Goal: Navigation & Orientation: Find specific page/section

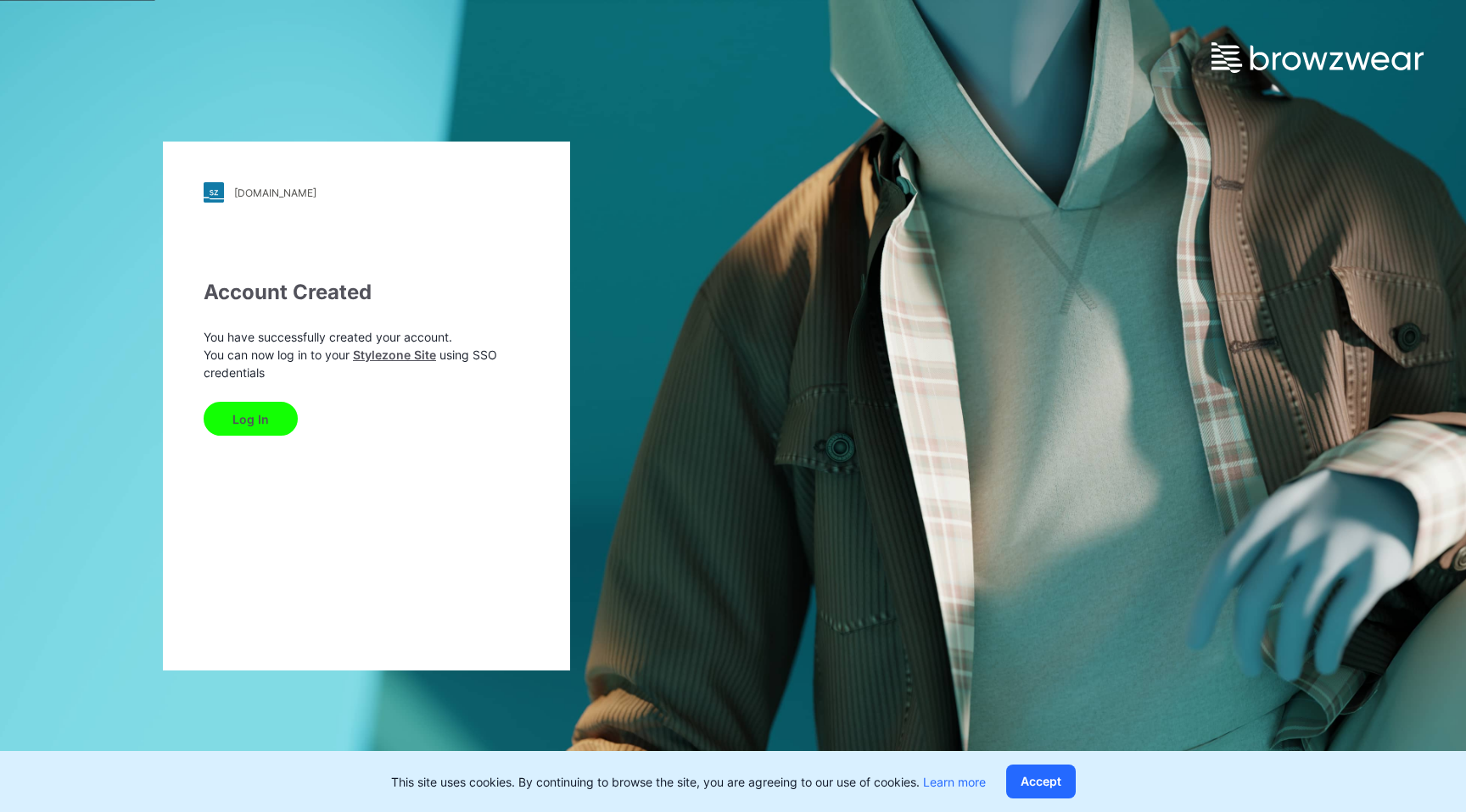
click at [250, 422] on button "Log In" at bounding box center [251, 419] width 94 height 34
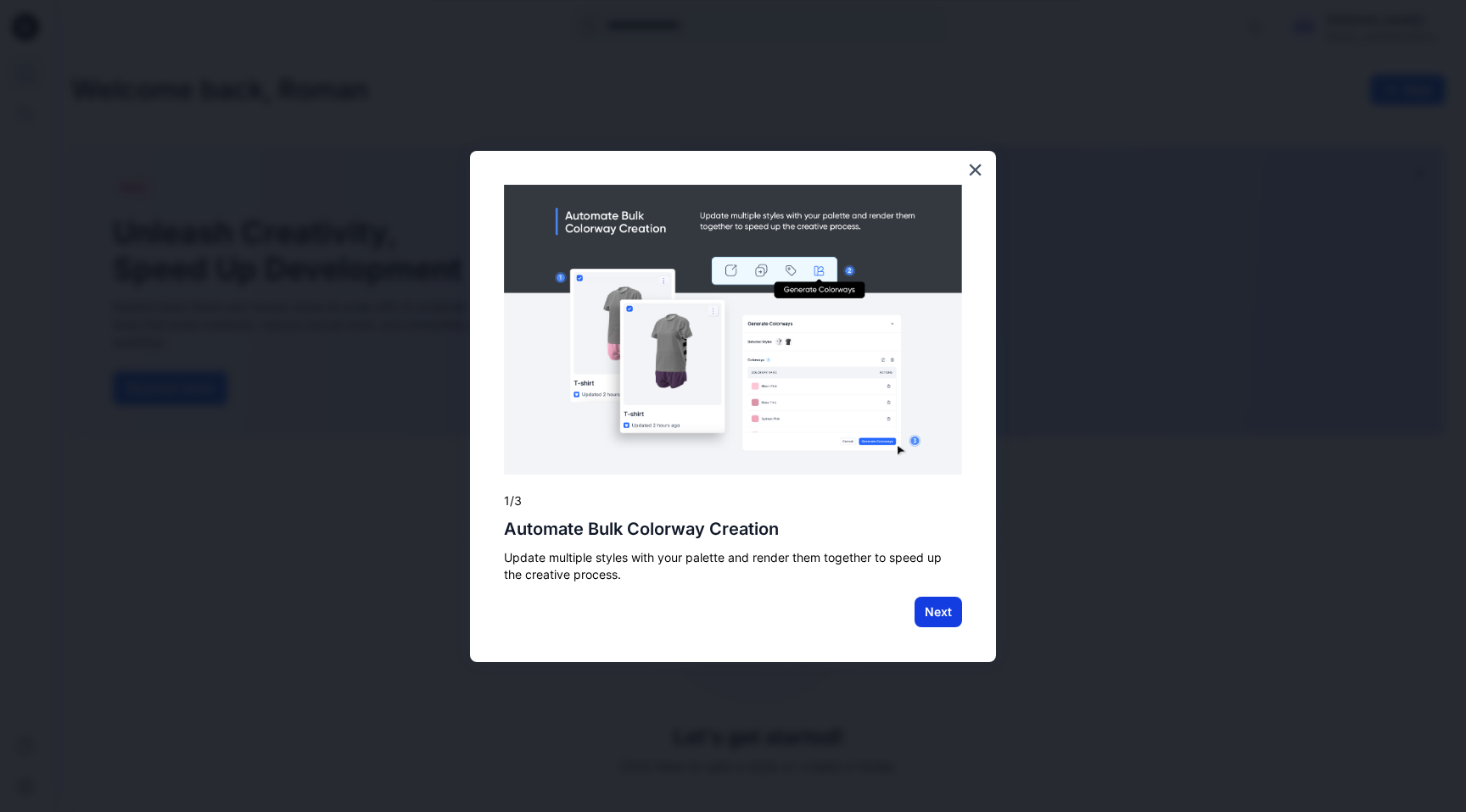
click at [943, 615] on button "Next" at bounding box center [938, 612] width 48 height 30
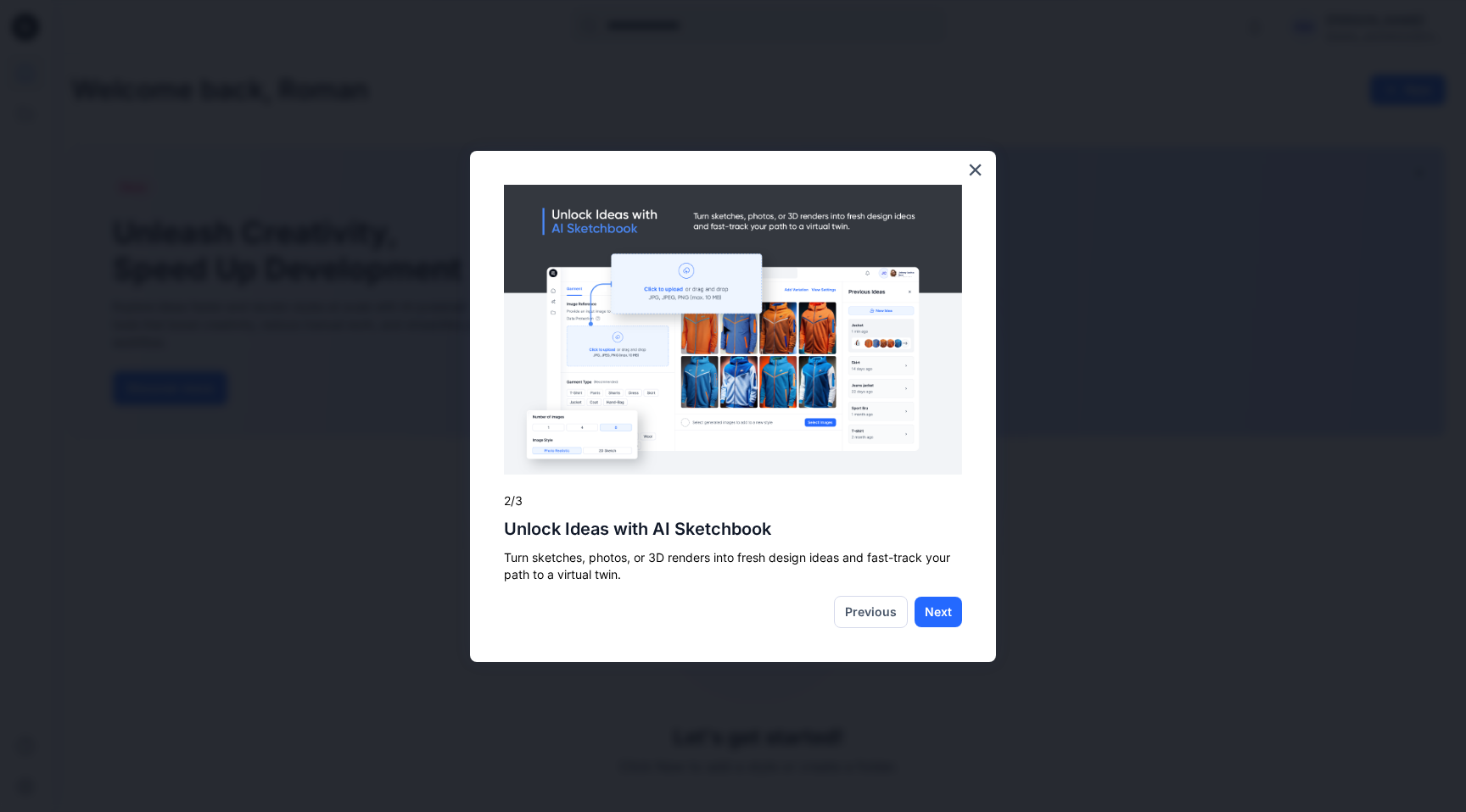
click at [943, 615] on button "Next" at bounding box center [938, 612] width 48 height 30
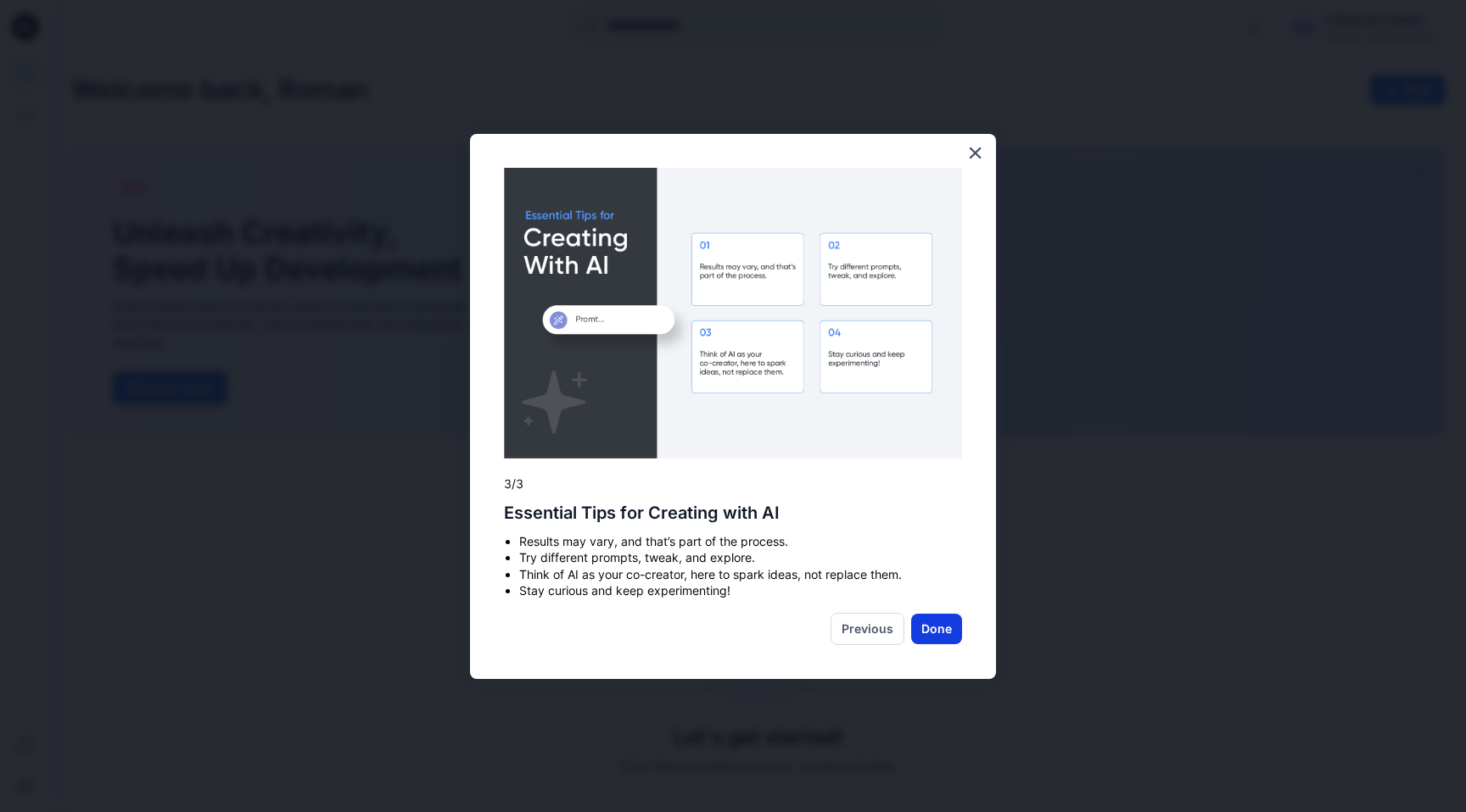
click at [942, 626] on button "Done" at bounding box center [935, 629] width 50 height 30
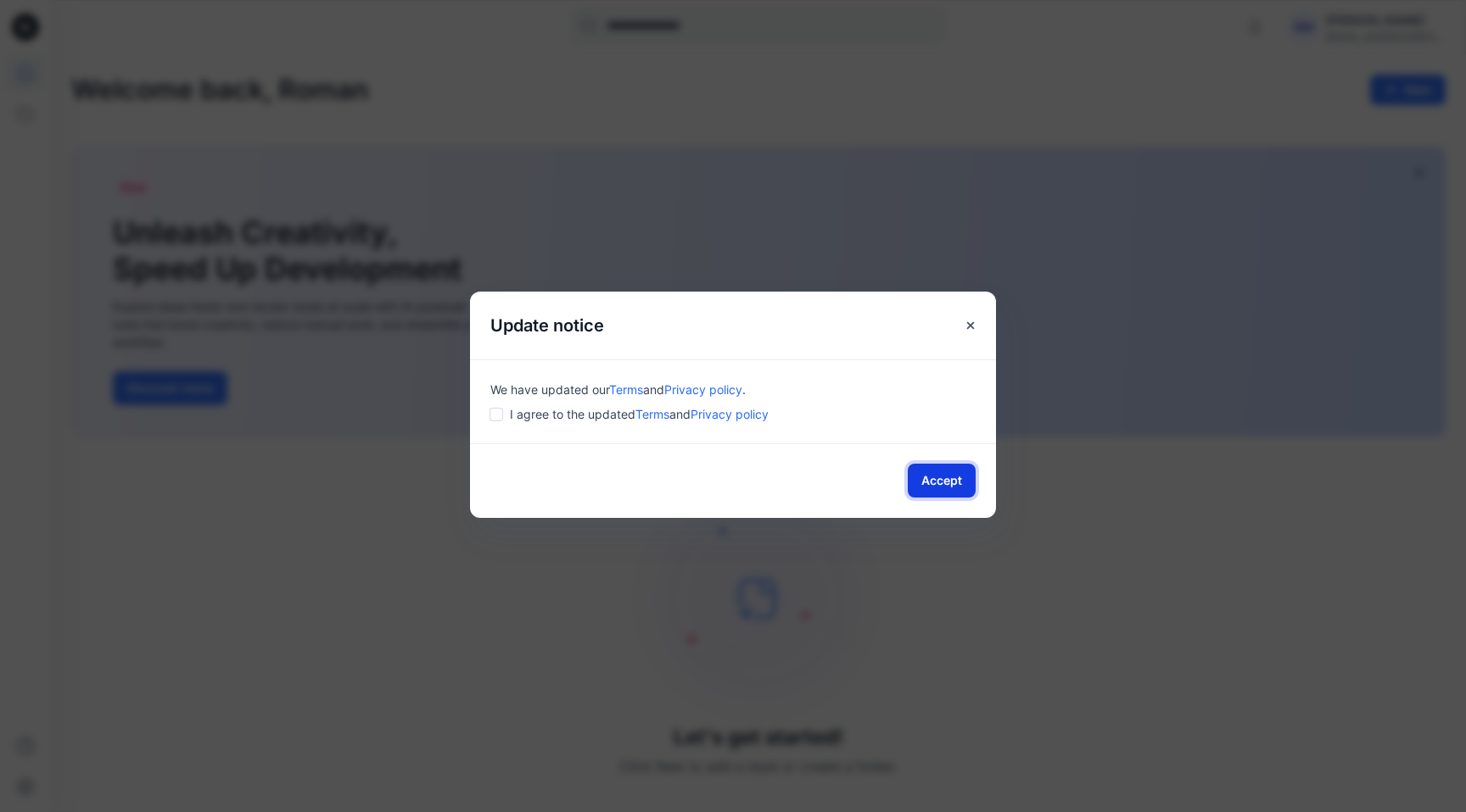
click at [940, 483] on button "Accept" at bounding box center [942, 481] width 68 height 34
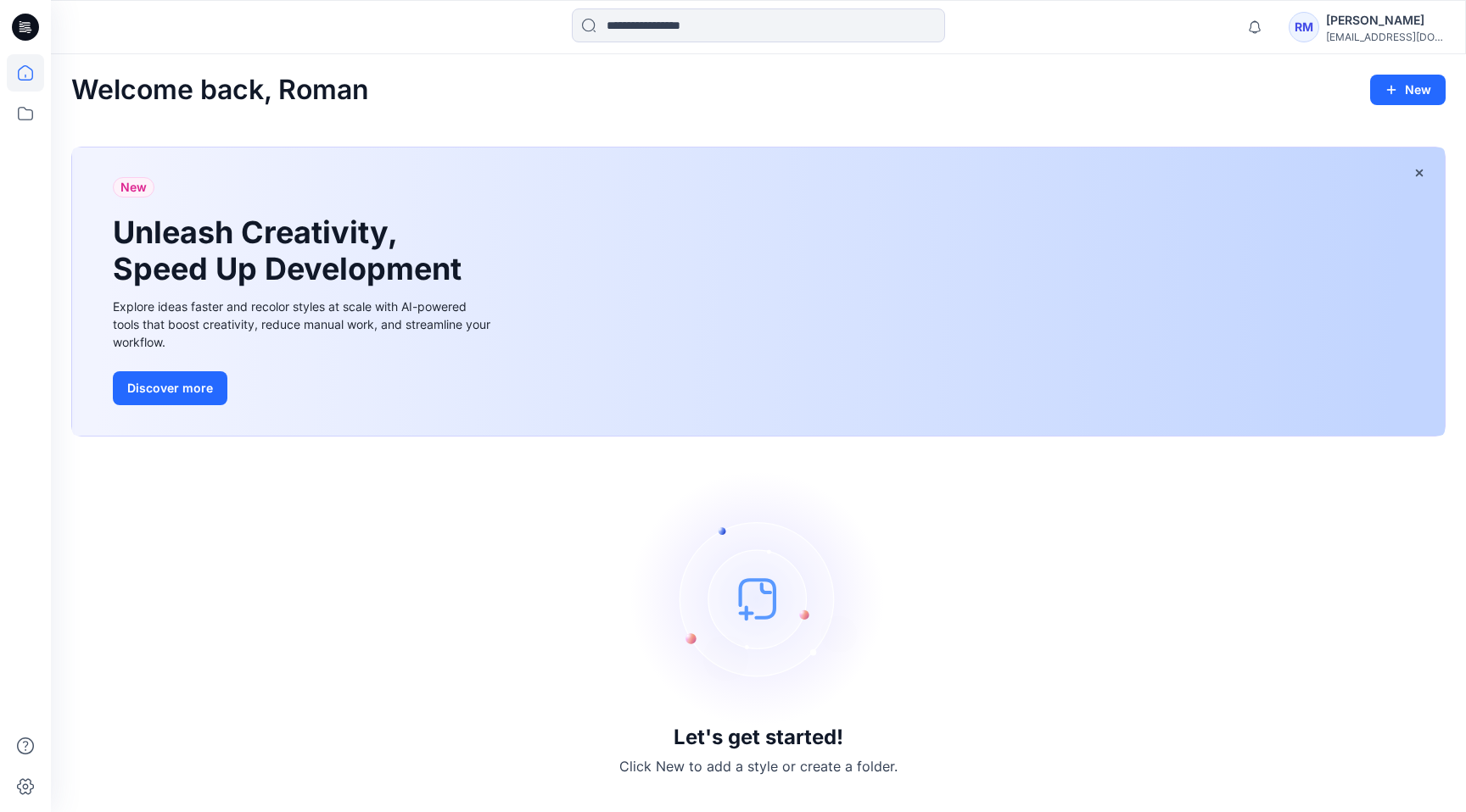
click at [27, 32] on icon at bounding box center [25, 27] width 27 height 27
click at [23, 118] on icon at bounding box center [26, 113] width 37 height 37
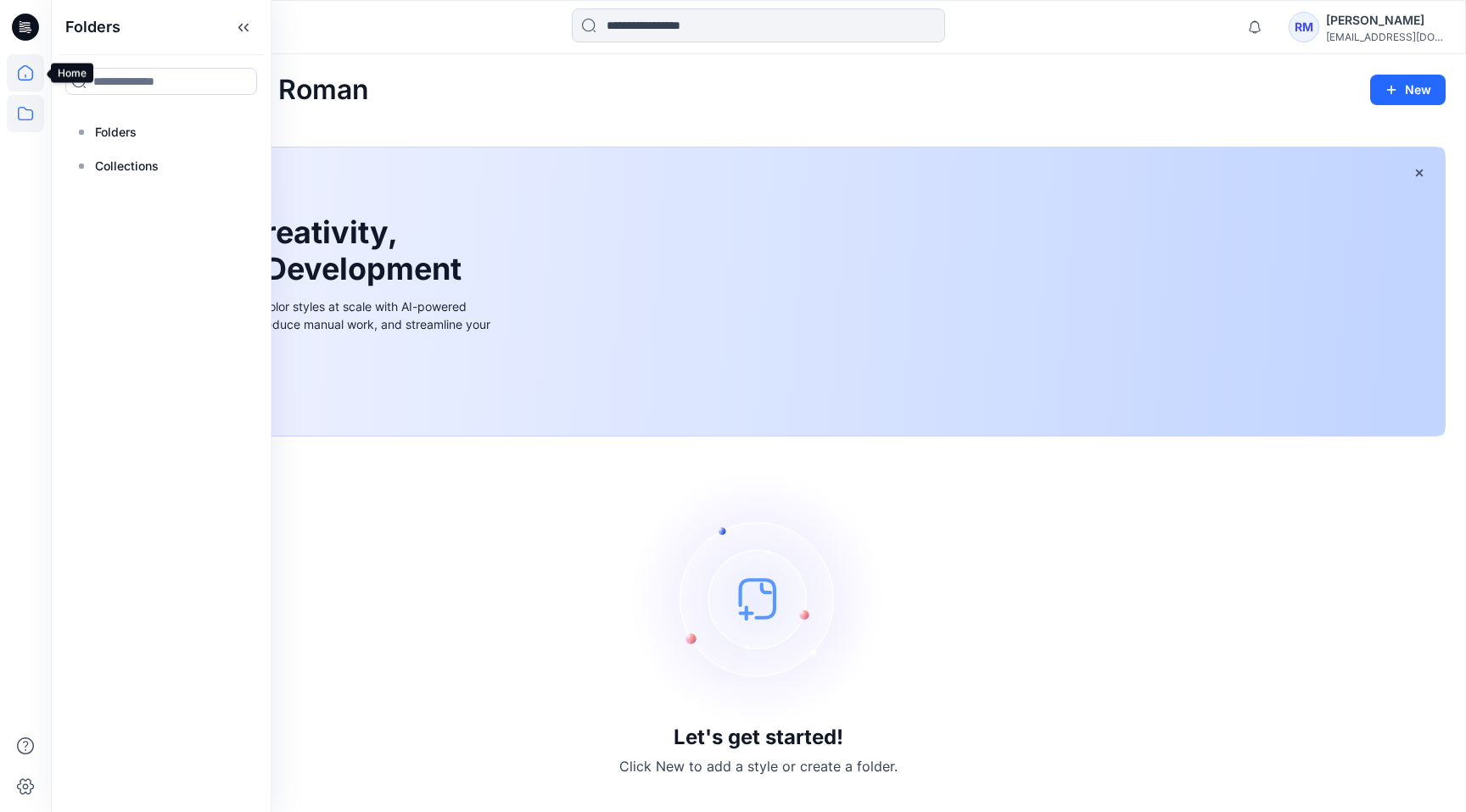
click at [26, 73] on icon at bounding box center [26, 73] width 37 height 37
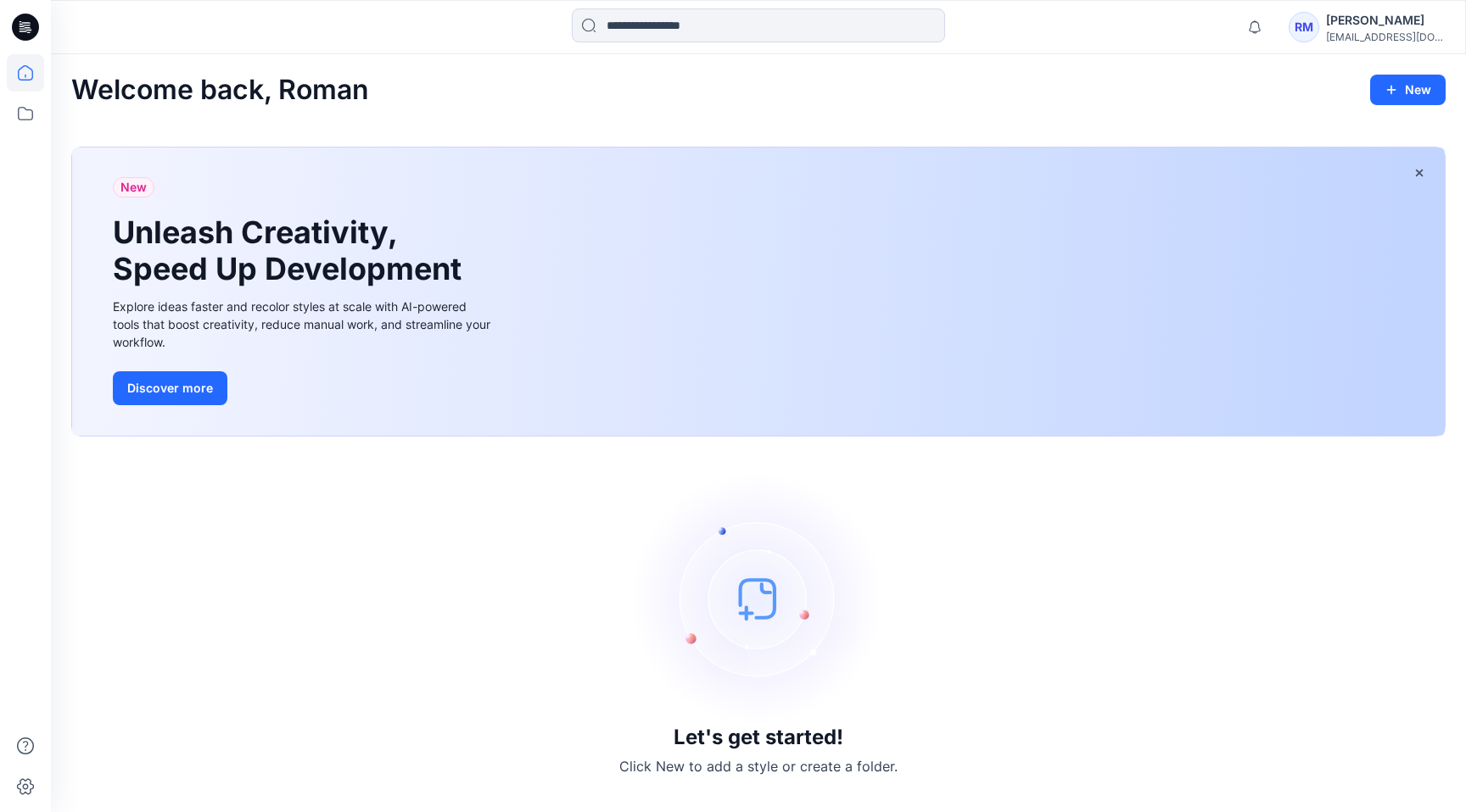
click at [1344, 29] on div "[PERSON_NAME]" at bounding box center [1385, 19] width 119 height 20
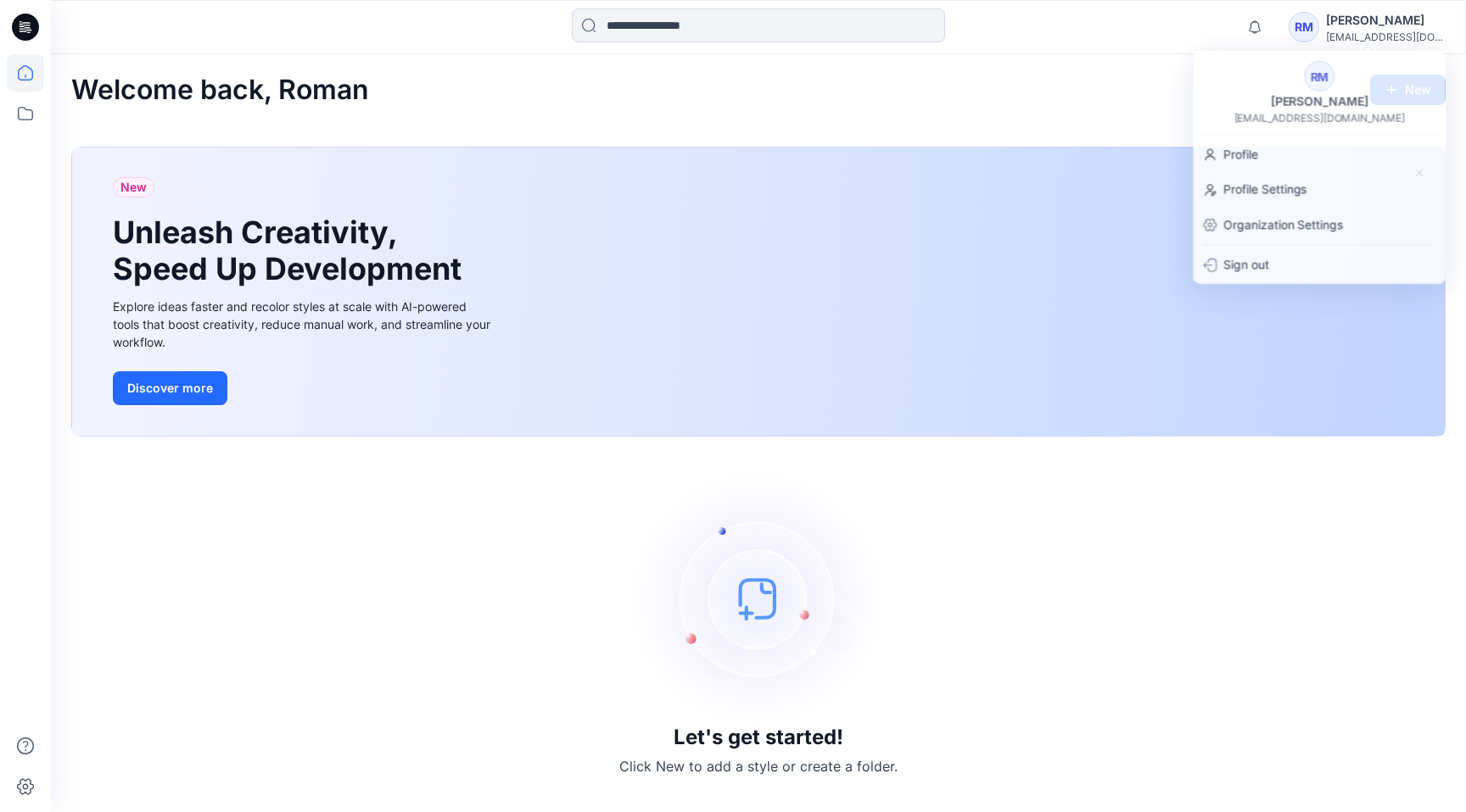
click at [1057, 92] on div "Welcome back, Roman New" at bounding box center [757, 89] width 1374 height 31
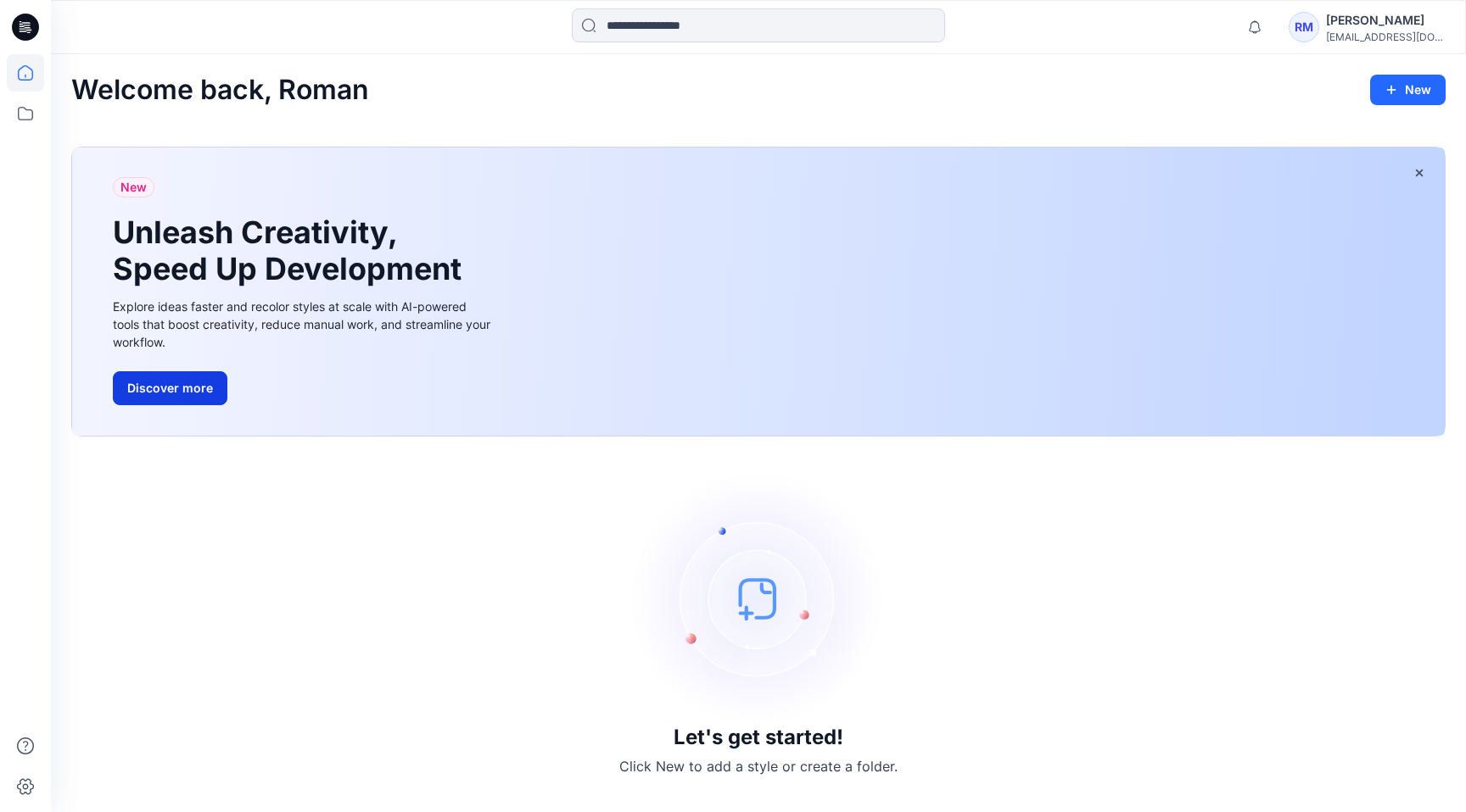
click at [207, 384] on button "Discover more" at bounding box center [169, 388] width 114 height 34
